Goal: Transaction & Acquisition: Purchase product/service

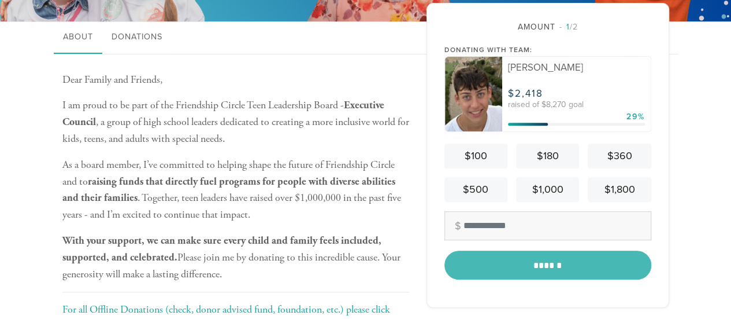
click at [483, 83] on img at bounding box center [474, 94] width 58 height 75
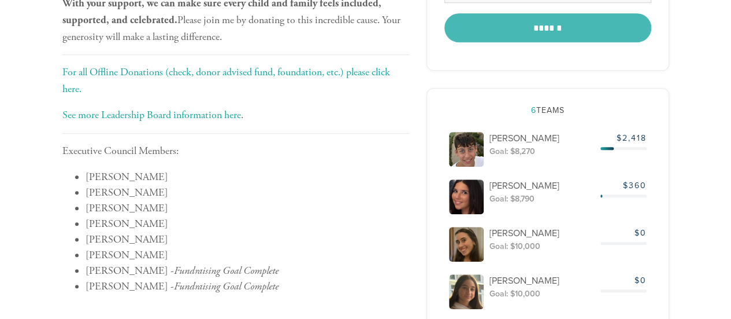
scroll to position [434, 0]
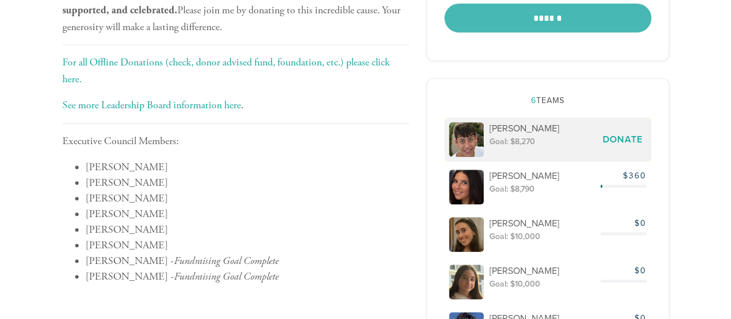
click at [493, 125] on p "[PERSON_NAME]" at bounding box center [544, 128] width 108 height 13
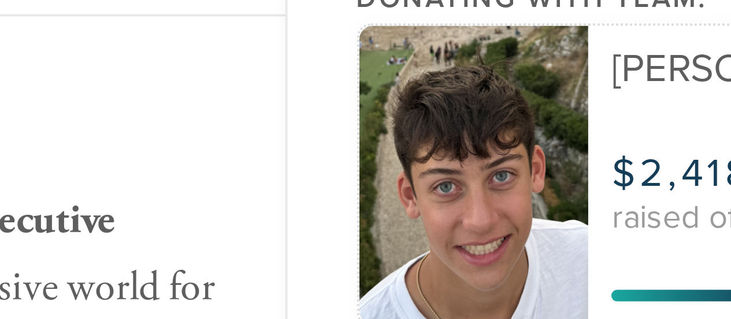
click at [467, 143] on img at bounding box center [474, 143] width 58 height 75
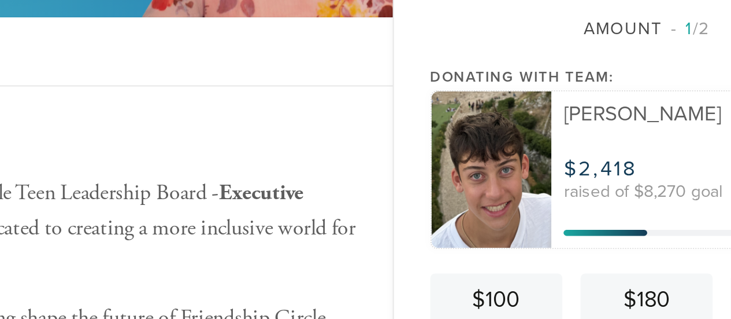
scroll to position [137, 0]
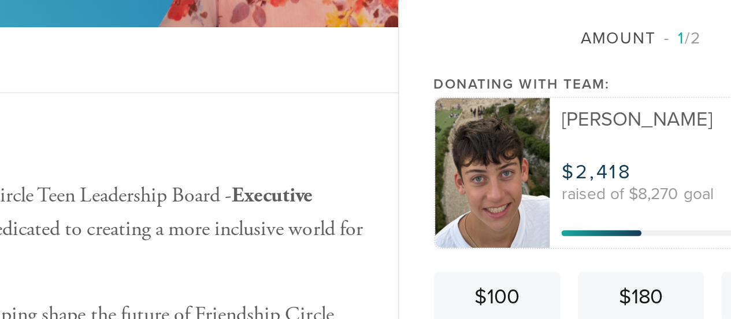
click at [482, 176] on img at bounding box center [474, 143] width 58 height 75
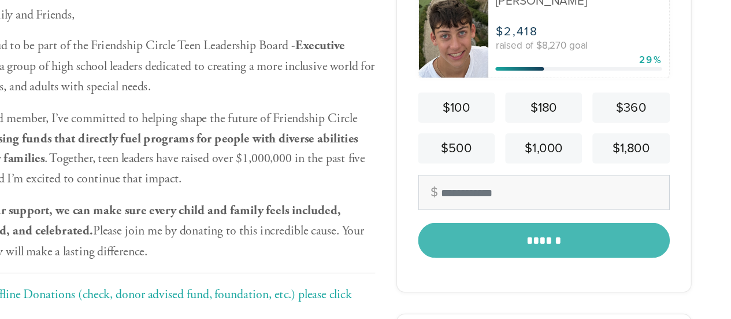
scroll to position [242, 0]
